Goal: Transaction & Acquisition: Purchase product/service

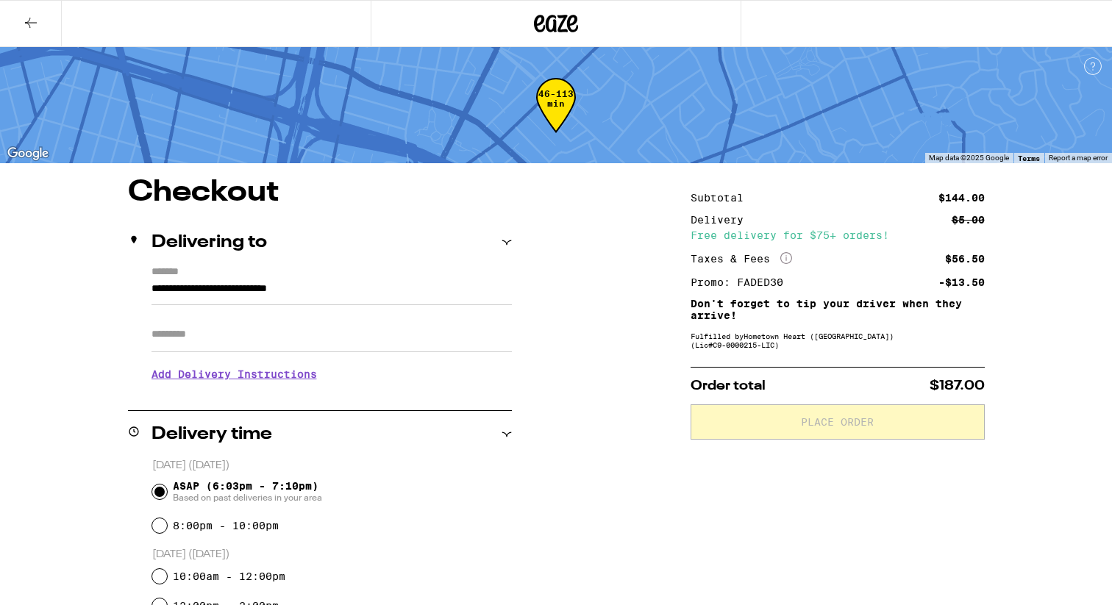
click at [33, 25] on icon at bounding box center [31, 23] width 18 height 18
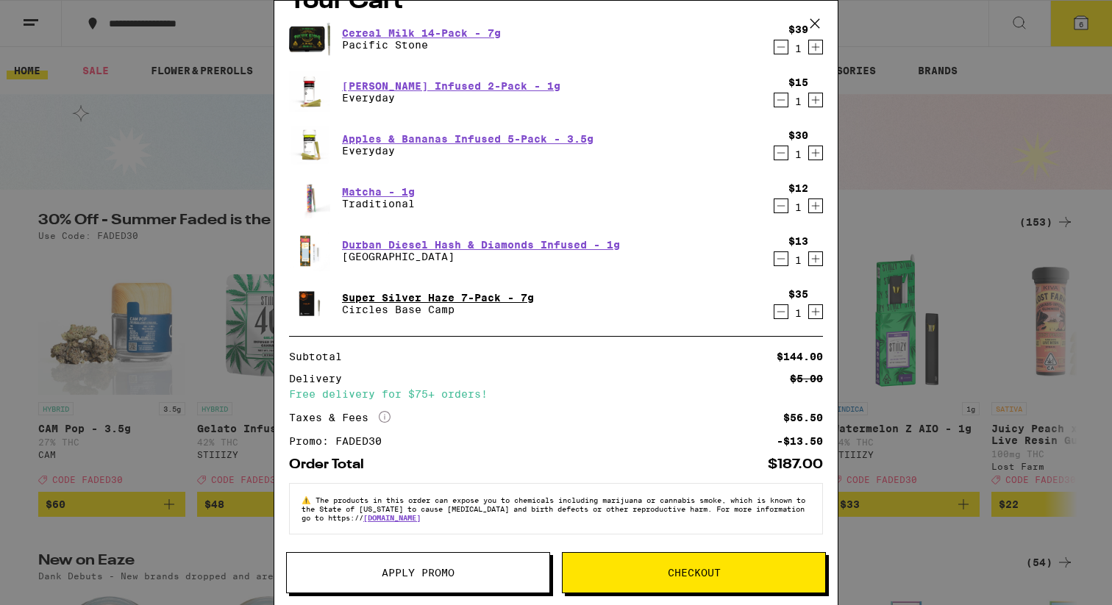
scroll to position [33, 0]
click at [682, 568] on span "Checkout" at bounding box center [694, 573] width 53 height 10
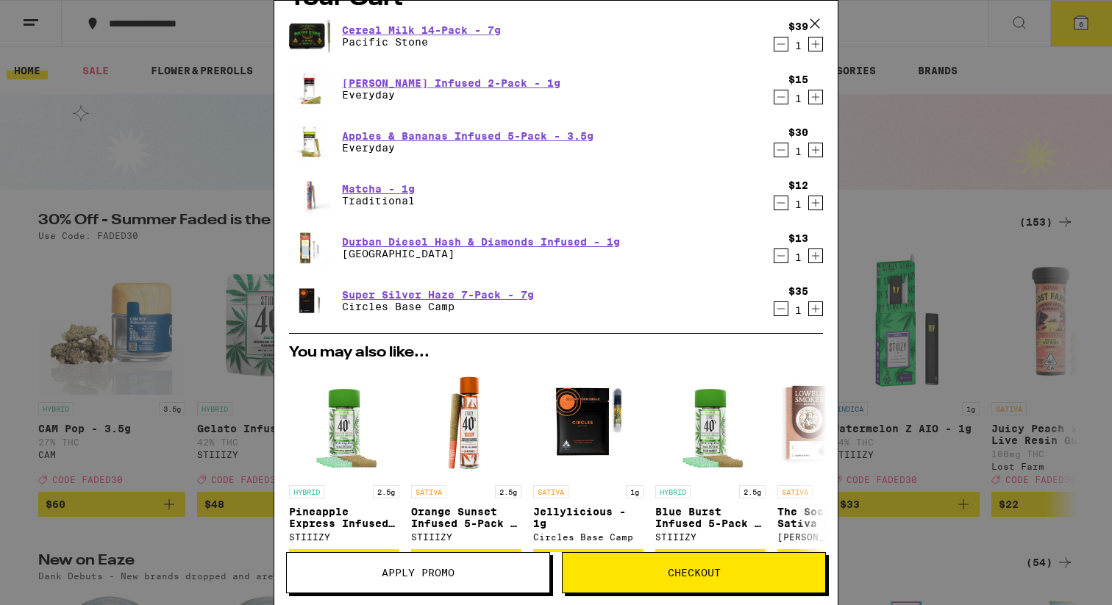
scroll to position [292, 0]
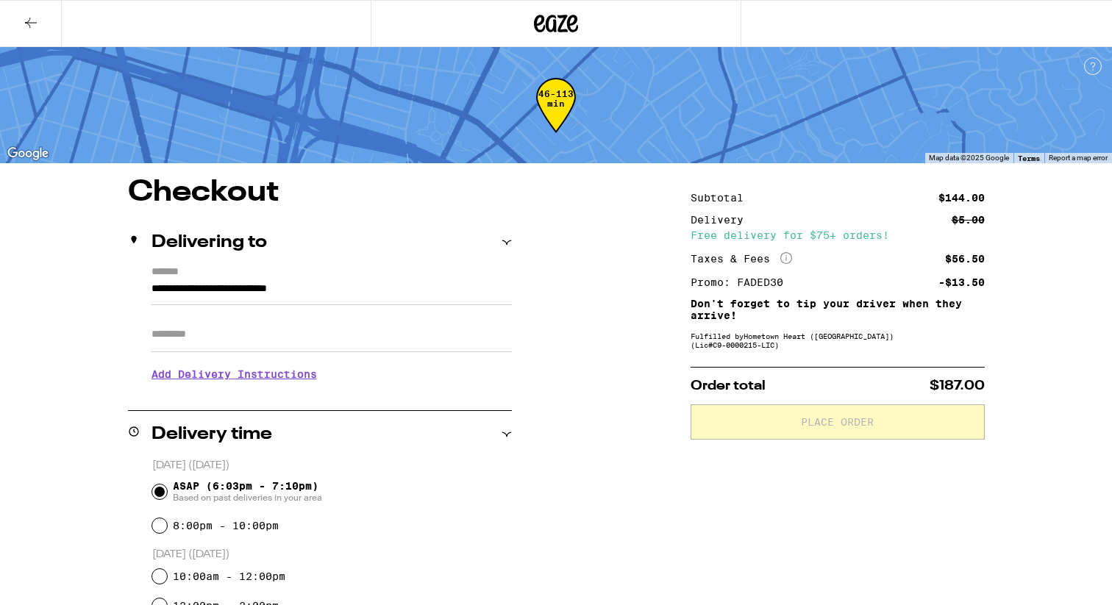
scroll to position [614, 0]
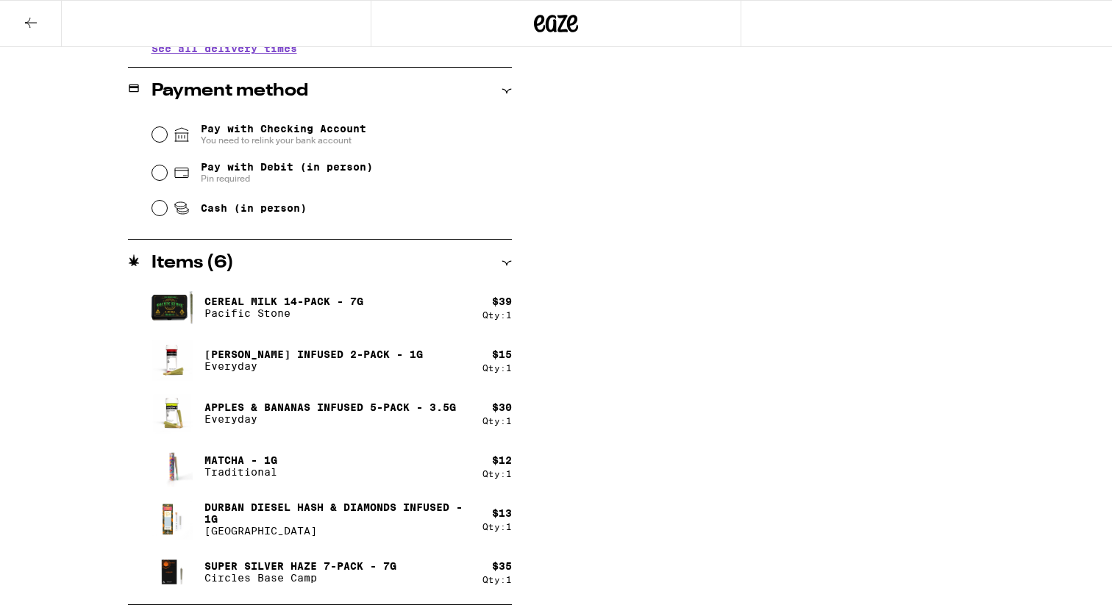
click at [223, 185] on span "Pin required" at bounding box center [287, 179] width 172 height 12
click at [167, 180] on input "Pay with Debit (in person) Pin required" at bounding box center [159, 172] width 15 height 15
radio input "true"
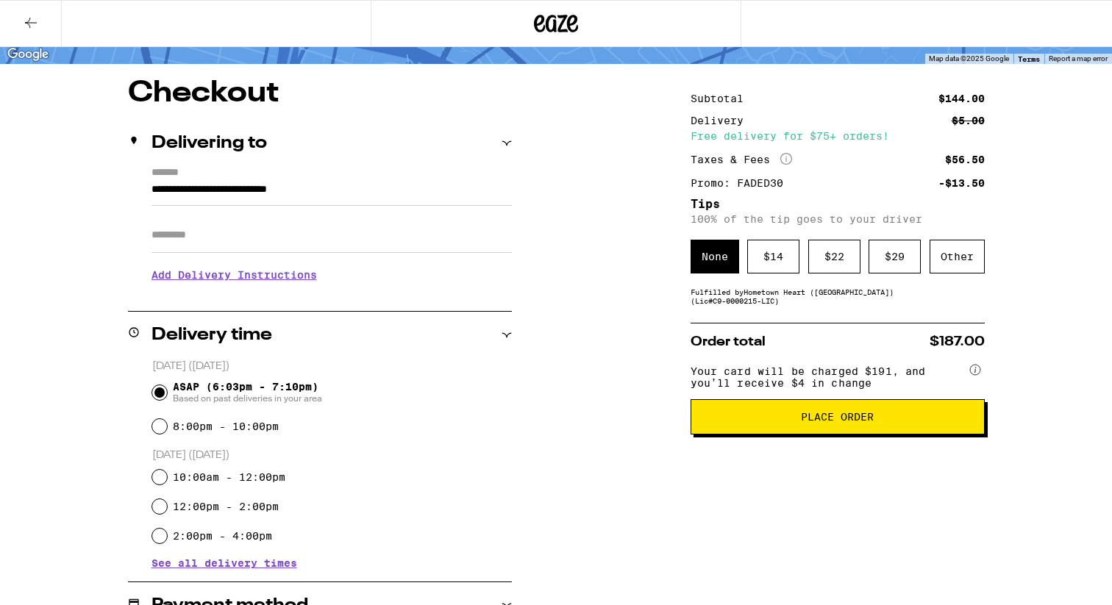
scroll to position [0, 0]
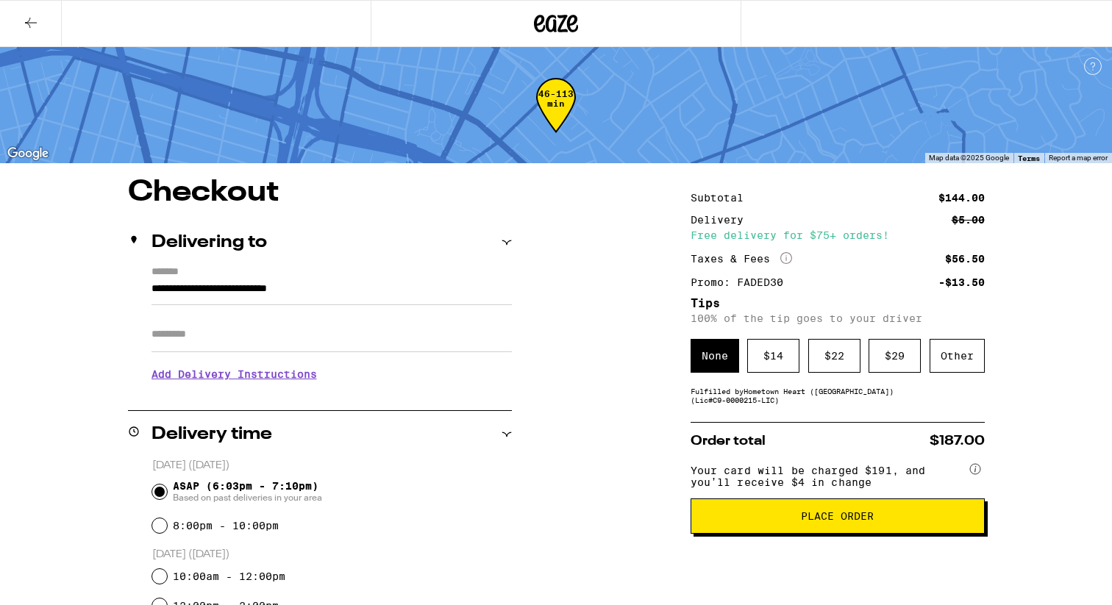
click at [774, 521] on span "Place Order" at bounding box center [837, 516] width 269 height 10
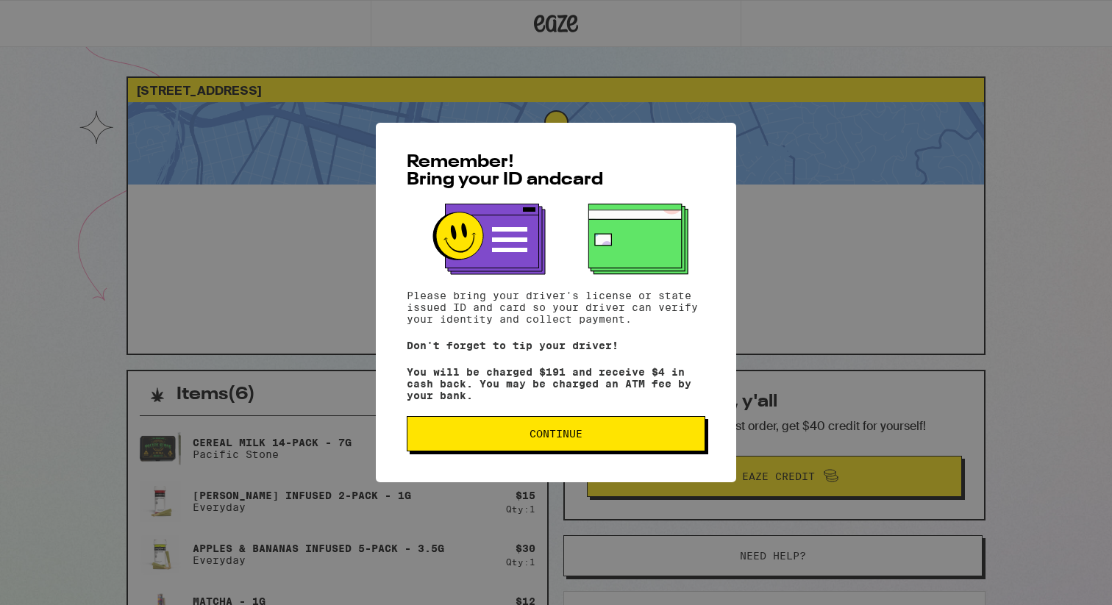
click at [623, 450] on button "Continue" at bounding box center [556, 433] width 298 height 35
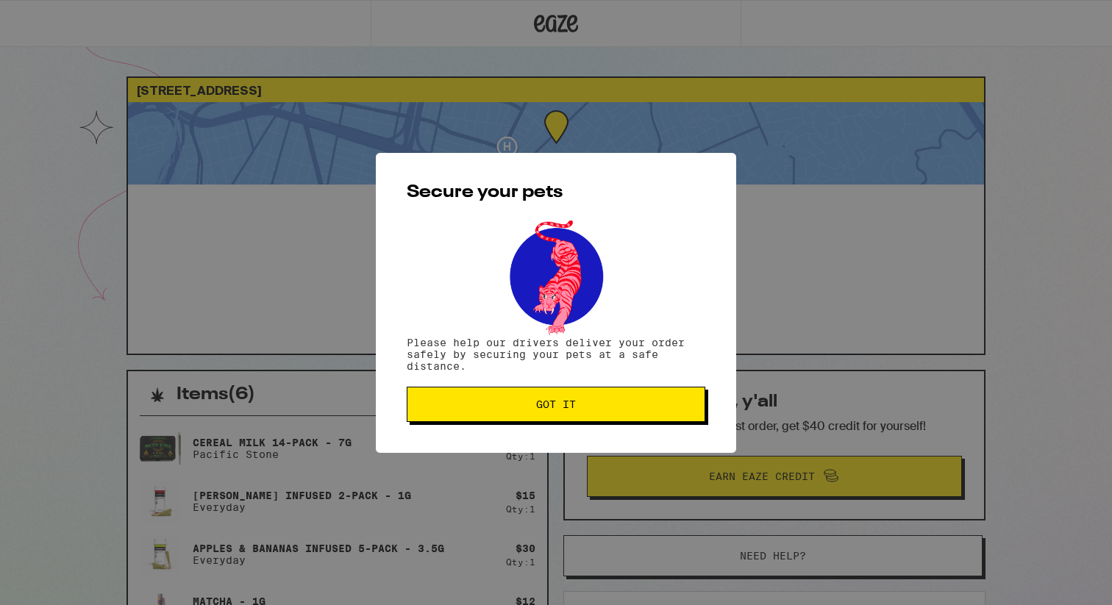
click at [623, 450] on div "Secure your pets Please help our drivers deliver your order safely by securing …" at bounding box center [556, 303] width 360 height 300
click at [616, 421] on button "Got it" at bounding box center [556, 404] width 298 height 35
